Goal: Check status

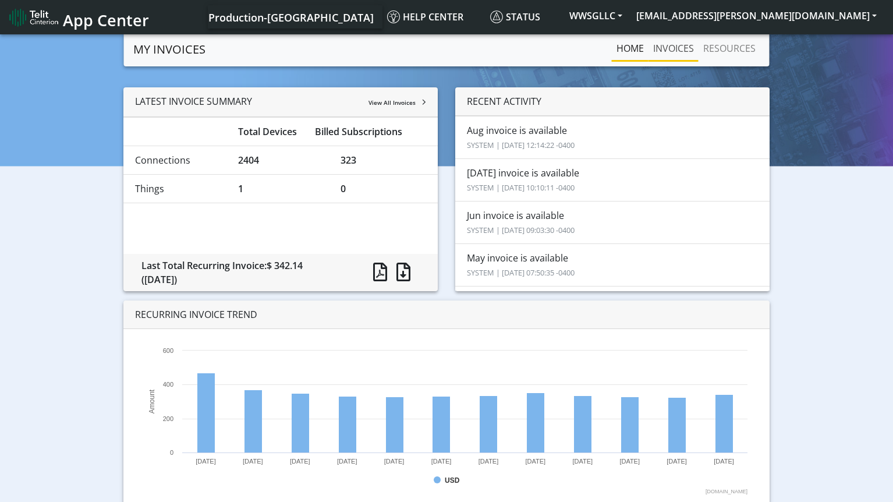
click at [669, 47] on link "INVOICES" at bounding box center [674, 48] width 50 height 23
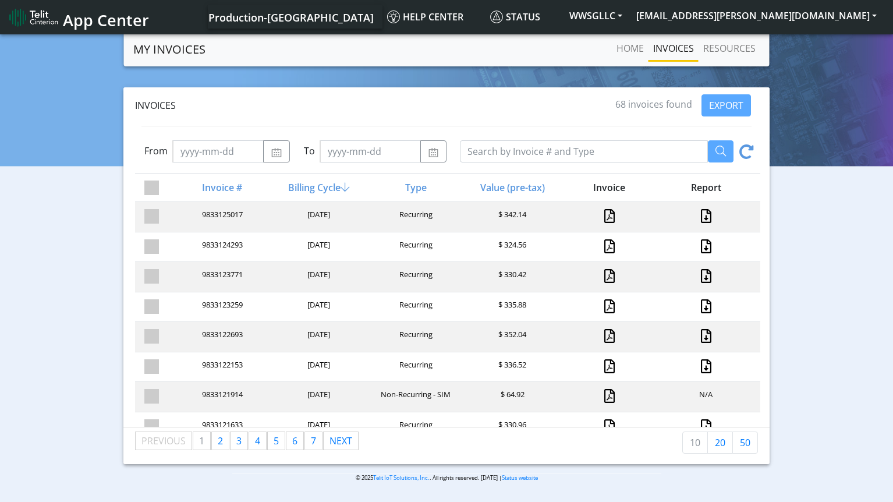
click at [510, 328] on div "9833122693 [DATE] Recurring $ 352.04" at bounding box center [448, 336] width 626 height 30
drag, startPoint x: 245, startPoint y: 303, endPoint x: 196, endPoint y: 305, distance: 49.0
click at [196, 305] on div "9833123259" at bounding box center [221, 307] width 97 height 16
copy div "9833123259"
